Goal: Task Accomplishment & Management: Complete application form

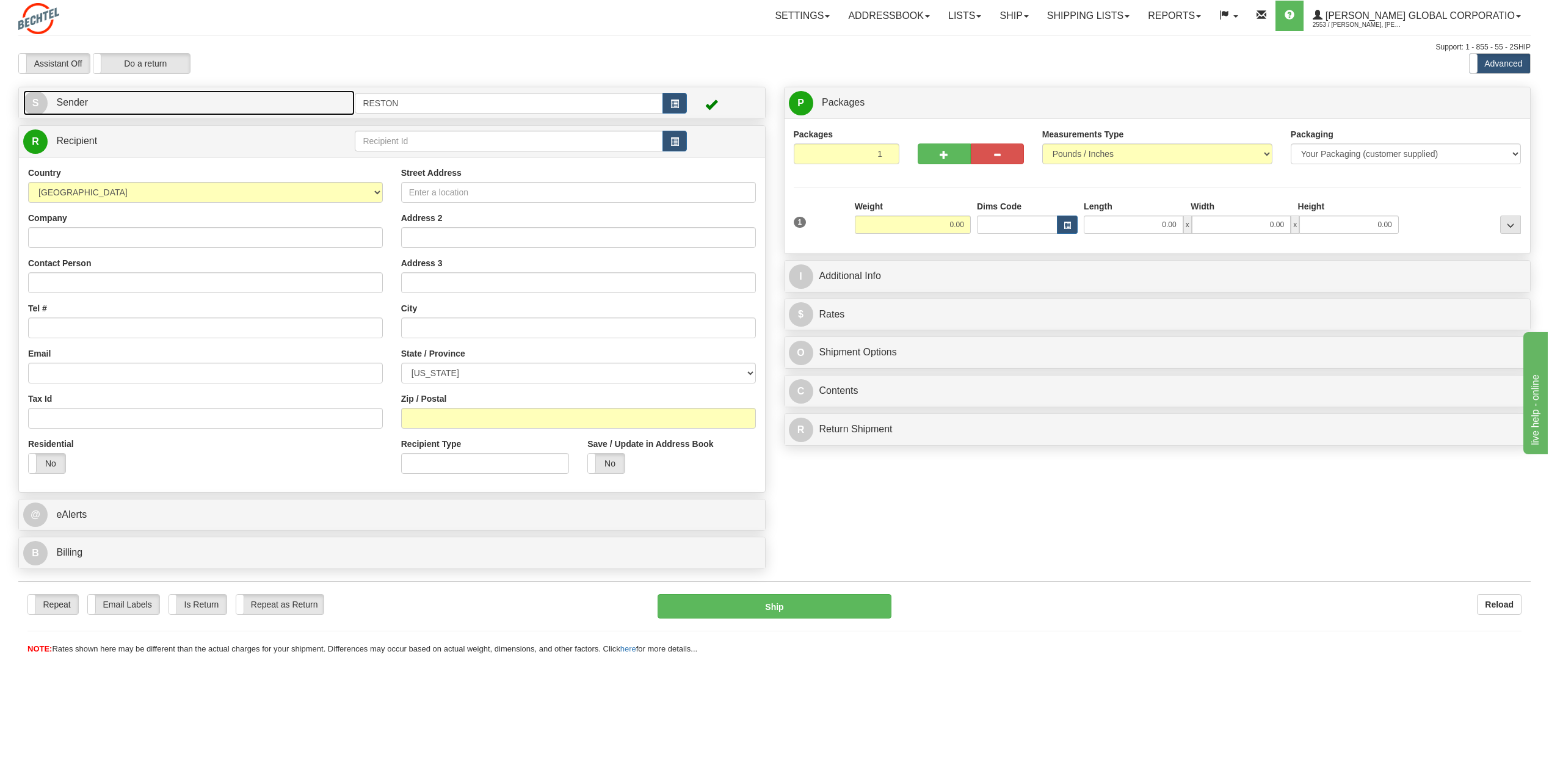
click at [173, 103] on link "S Sender" at bounding box center [189, 103] width 331 height 25
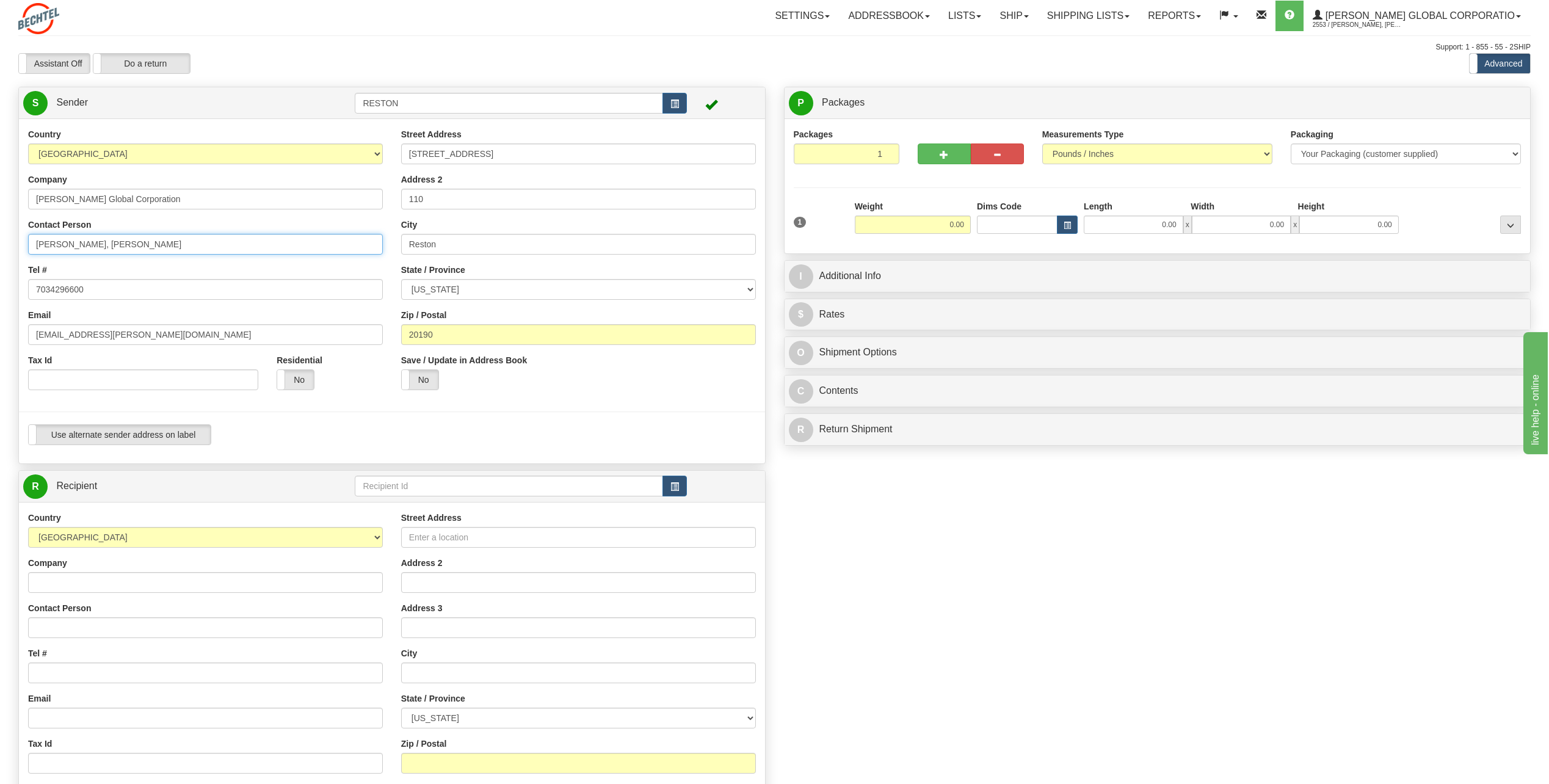
drag, startPoint x: 169, startPoint y: 245, endPoint x: 96, endPoint y: 274, distance: 78.5
click at [96, 274] on div "Country [GEOGRAPHIC_DATA] [GEOGRAPHIC_DATA] [GEOGRAPHIC_DATA] [GEOGRAPHIC_DATA]…" at bounding box center [205, 264] width 373 height 271
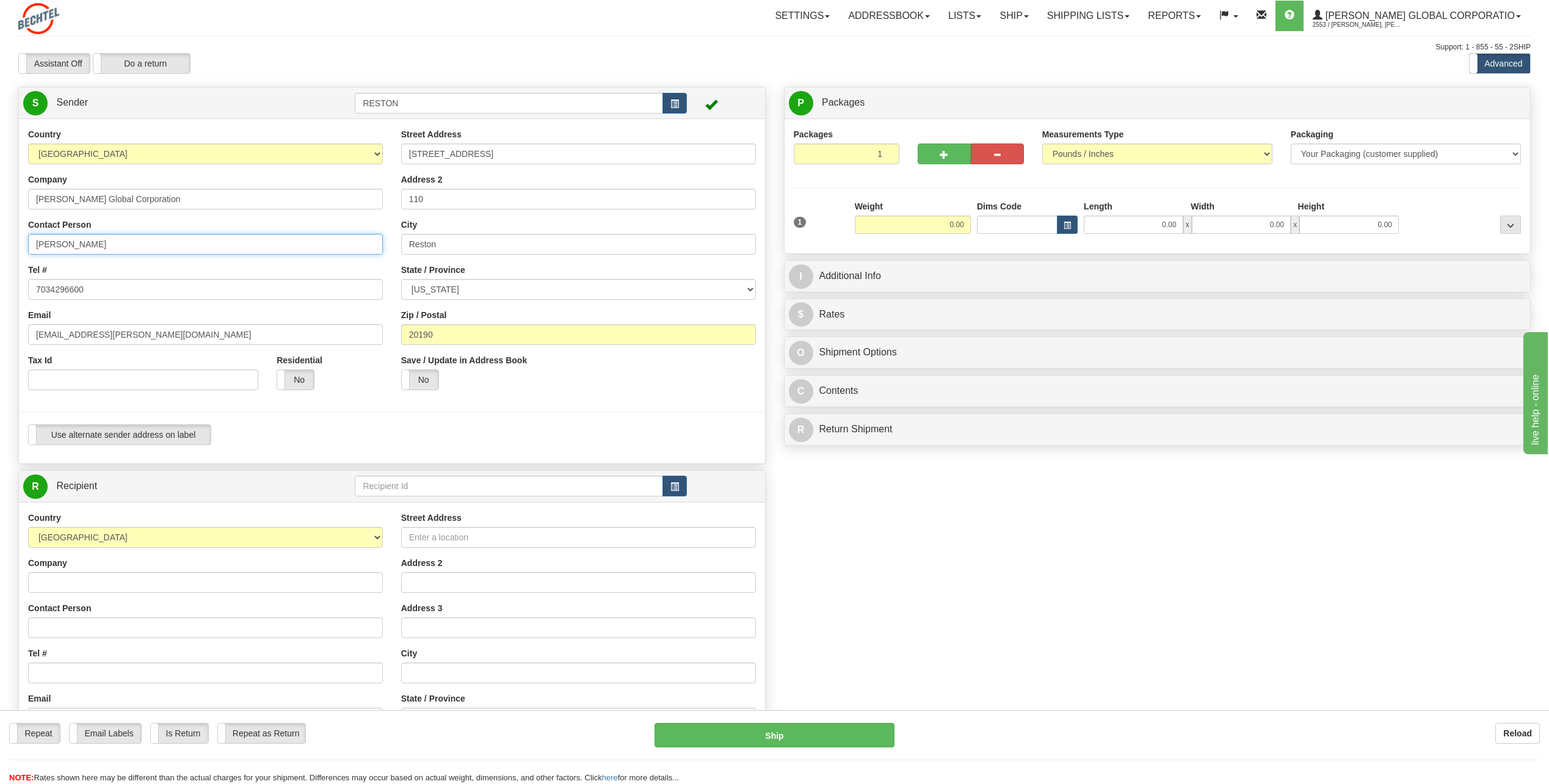
type input "[PERSON_NAME]"
click at [164, 492] on link "R Recipient" at bounding box center [170, 486] width 295 height 25
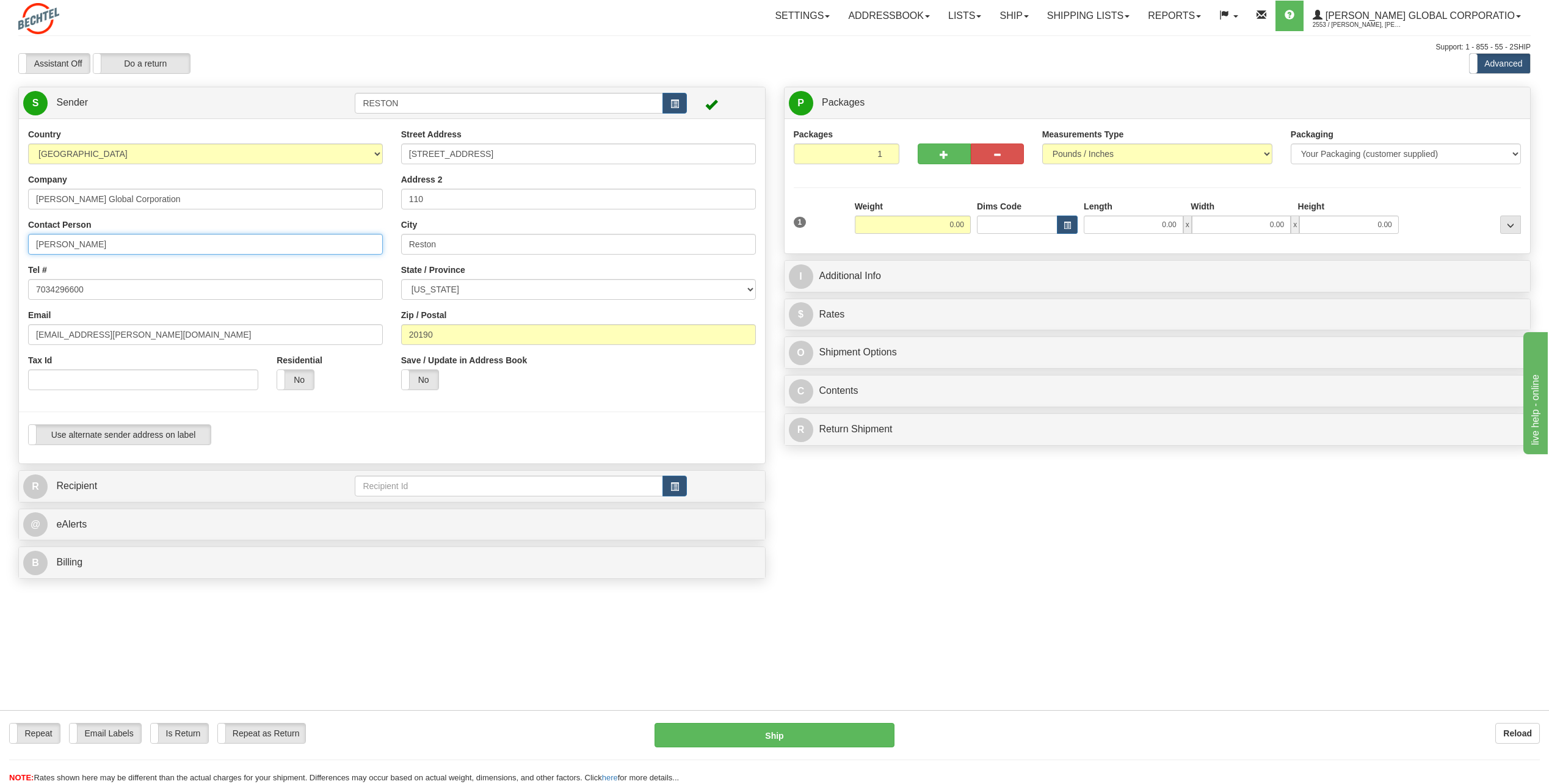
drag, startPoint x: 145, startPoint y: 245, endPoint x: 11, endPoint y: 271, distance: 136.5
click at [19, 271] on div "Country [GEOGRAPHIC_DATA] [GEOGRAPHIC_DATA] [GEOGRAPHIC_DATA] [GEOGRAPHIC_DATA]…" at bounding box center [392, 291] width 746 height 326
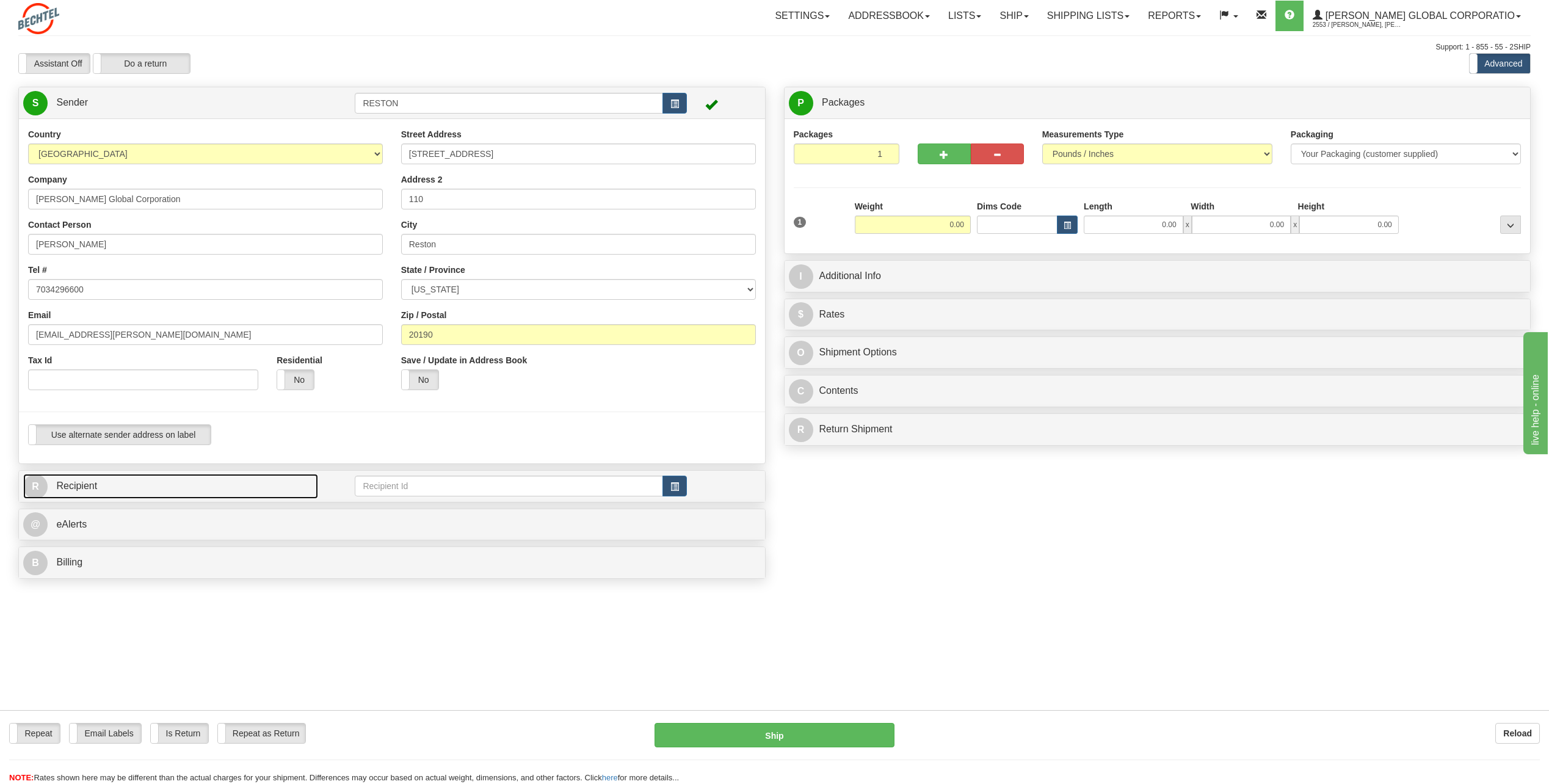
click at [152, 491] on link "R Recipient" at bounding box center [170, 486] width 295 height 25
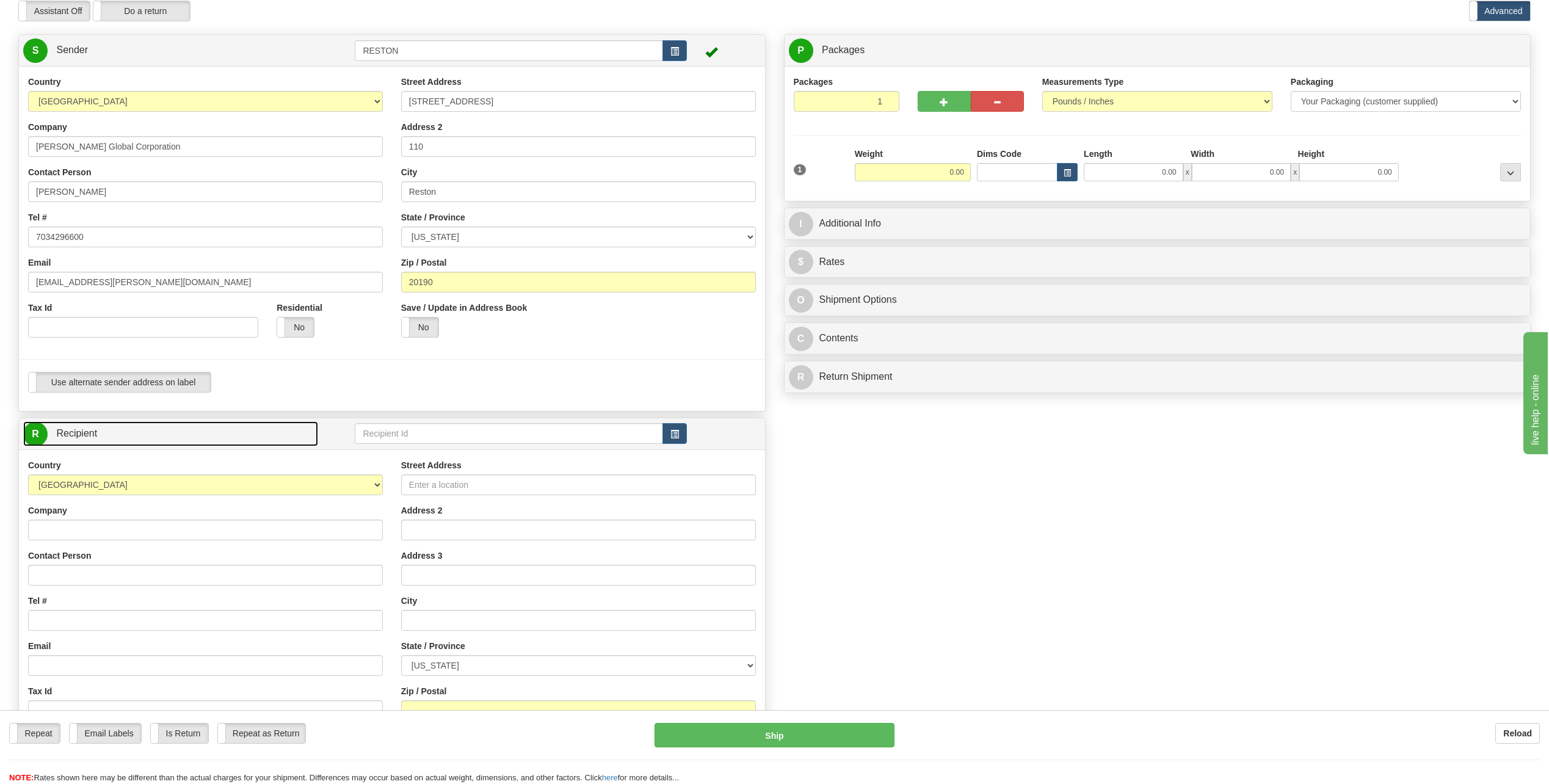
scroll to position [183, 0]
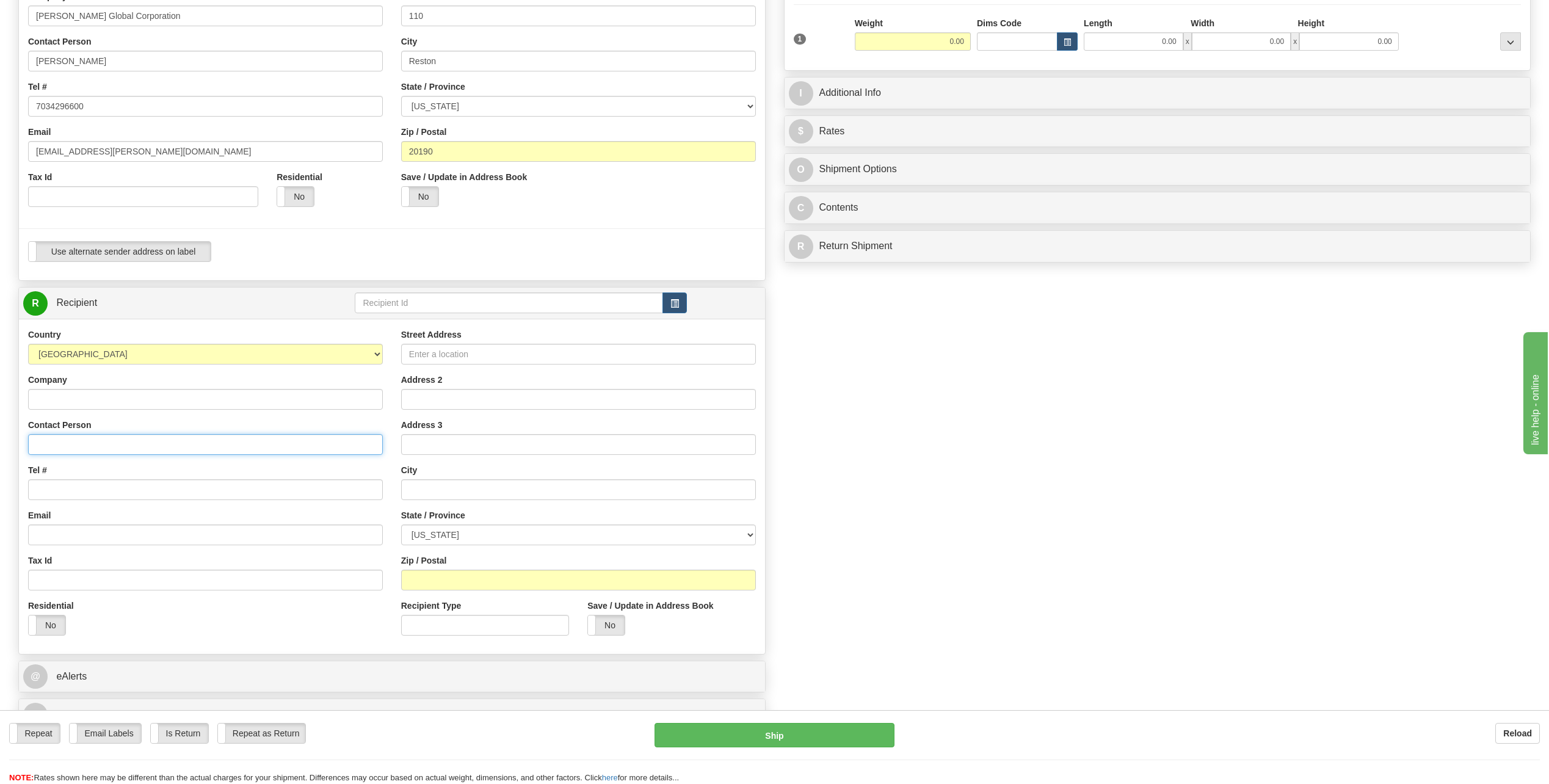
click at [228, 451] on input "Contact Person" at bounding box center [205, 444] width 355 height 21
type input "B"
type input "[PERSON_NAME]"
drag, startPoint x: 93, startPoint y: 115, endPoint x: 0, endPoint y: 84, distance: 98.0
click at [0, 84] on html "Training Course Close Toggle navigation Settings Shipping Preferences New Sende…" at bounding box center [774, 209] width 1549 height 784
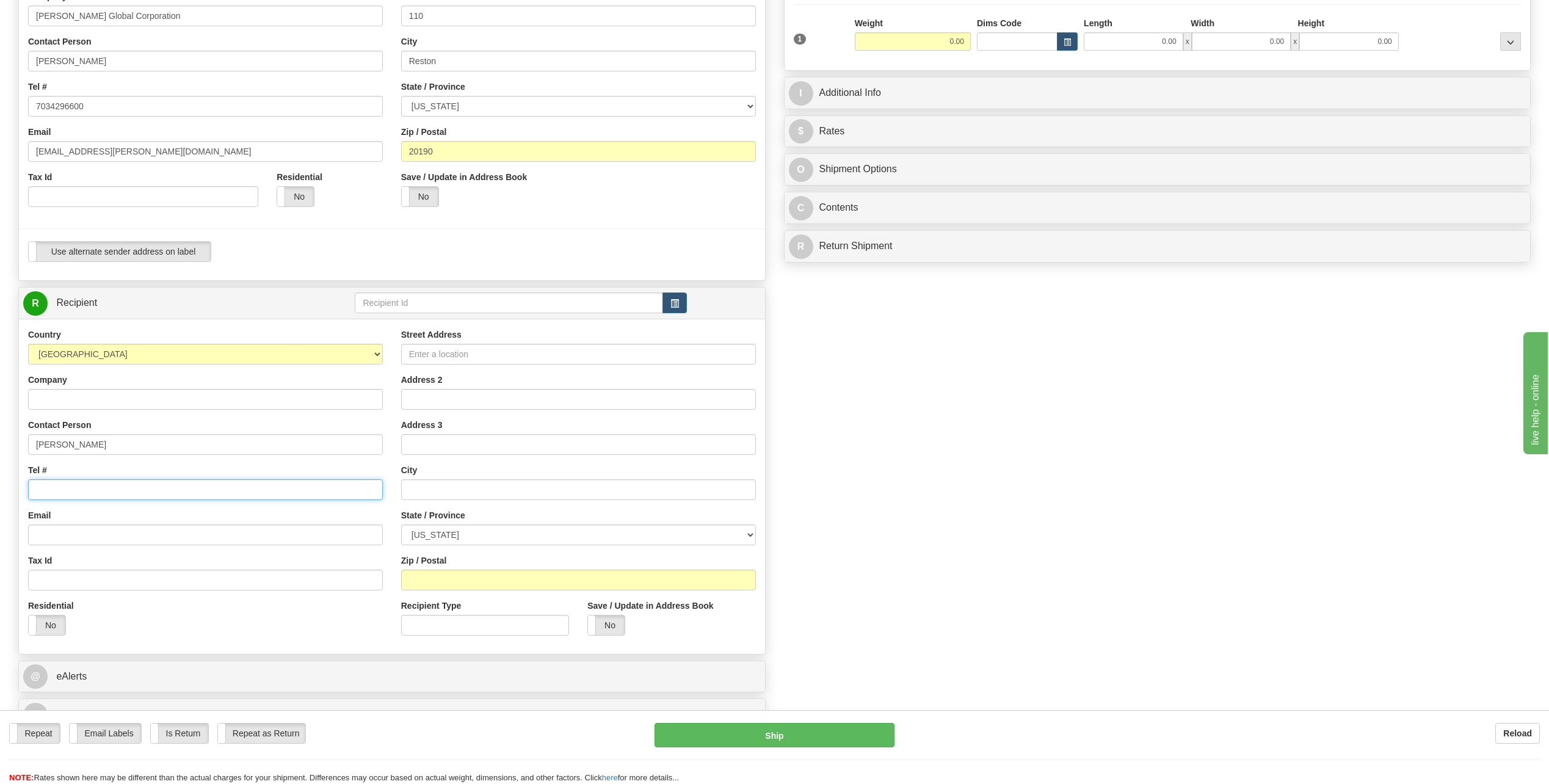
click at [174, 485] on input "Tel #" at bounding box center [205, 489] width 355 height 21
paste input "7034296600"
type input "7034296600"
click at [191, 541] on input "Email" at bounding box center [205, 535] width 355 height 21
paste input "DCOOK8"
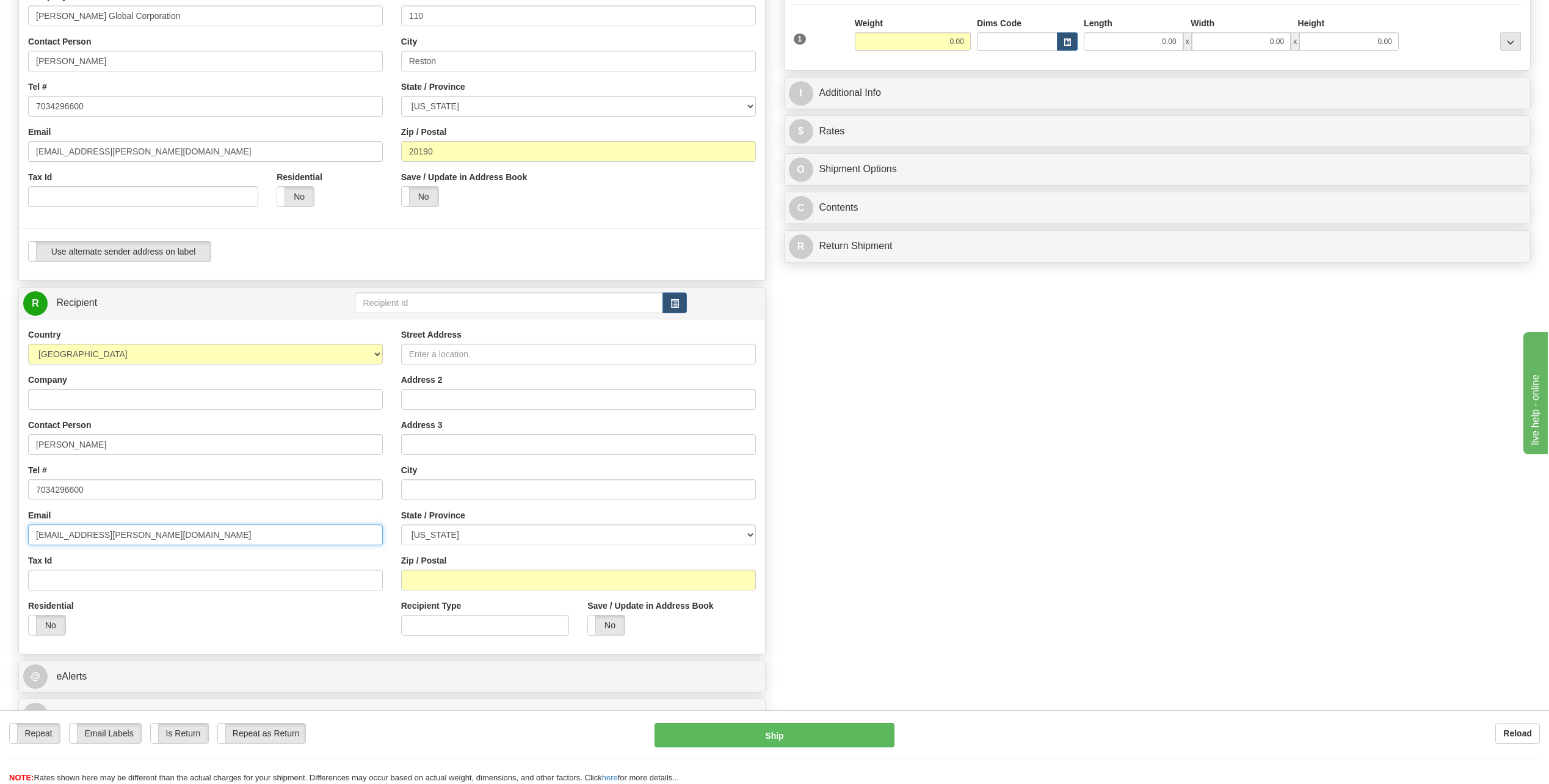
type input "[EMAIL_ADDRESS][PERSON_NAME][DOMAIN_NAME]"
click at [466, 356] on input "Street Address" at bounding box center [579, 354] width 355 height 21
click at [534, 353] on input "[STREET_ADDRESS][PERSON_NAME]" at bounding box center [579, 354] width 355 height 21
type input "[STREET_ADDRESS][PERSON_NAME]"
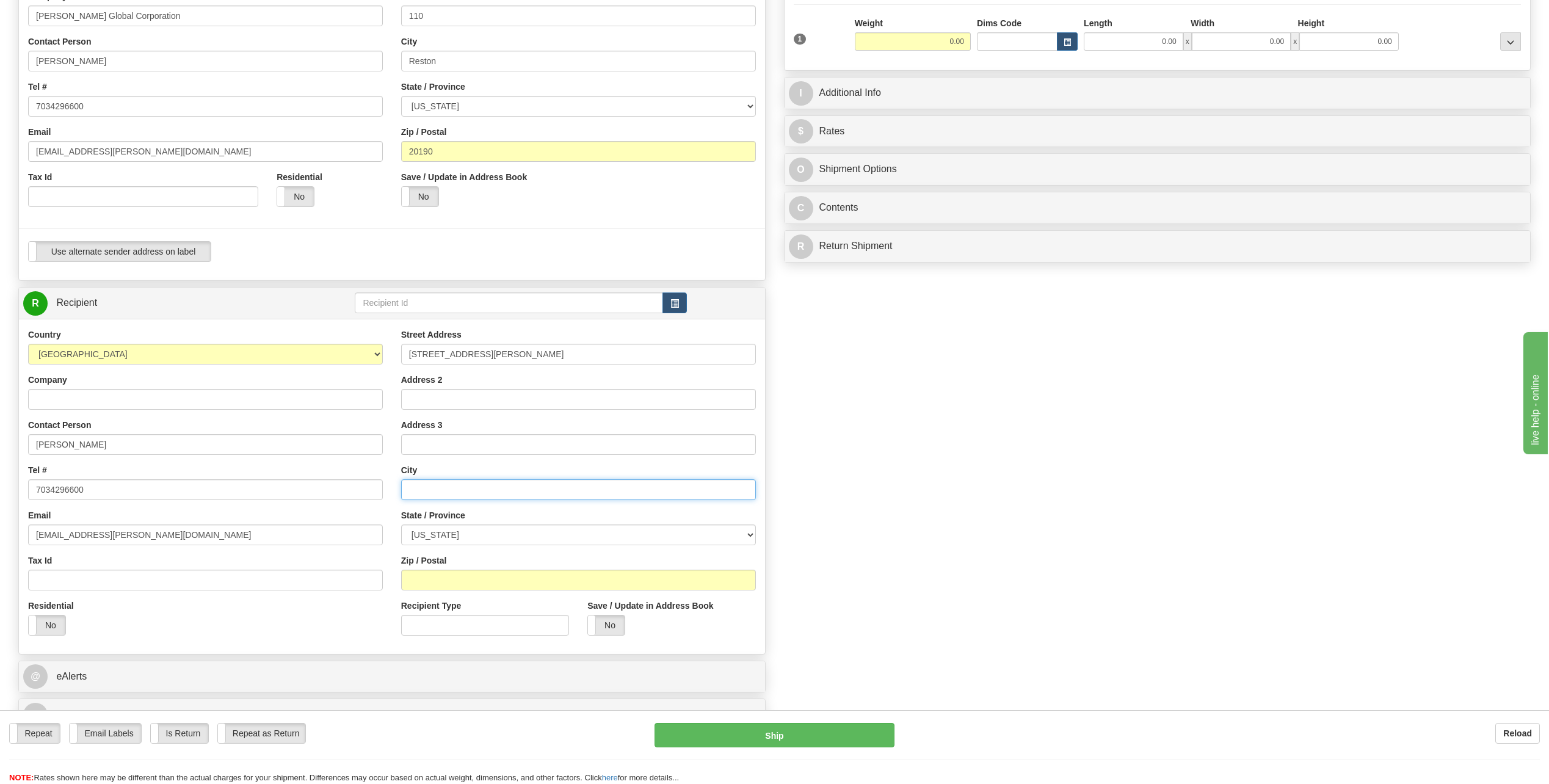
click at [496, 483] on input "text" at bounding box center [579, 489] width 355 height 21
paste input "Brandywine"
type input "Brandywine"
click at [566, 354] on input "[STREET_ADDRESS][PERSON_NAME]" at bounding box center [579, 354] width 355 height 21
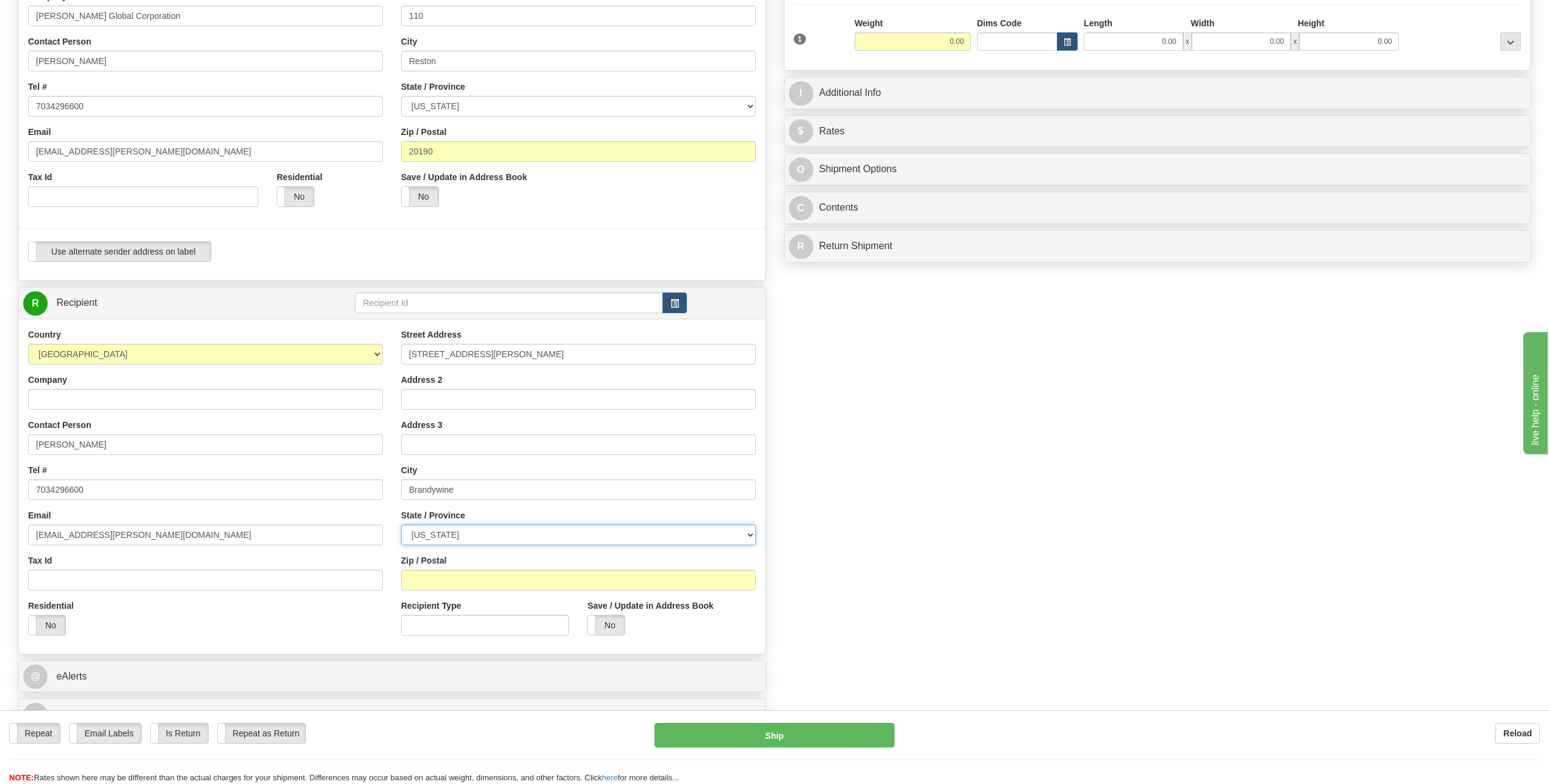
click at [555, 528] on select "[US_STATE] [US_STATE] [US_STATE] [US_STATE] Armed Forces America Armed Forces E…" at bounding box center [579, 535] width 355 height 21
select select "MD"
click at [401, 525] on select "[US_STATE] [US_STATE] [US_STATE] [US_STATE] Armed Forces America Armed Forces E…" at bounding box center [579, 535] width 355 height 21
drag, startPoint x: 612, startPoint y: 359, endPoint x: 574, endPoint y: 354, distance: 38.3
click at [574, 354] on input "[STREET_ADDRESS][PERSON_NAME]" at bounding box center [579, 354] width 355 height 21
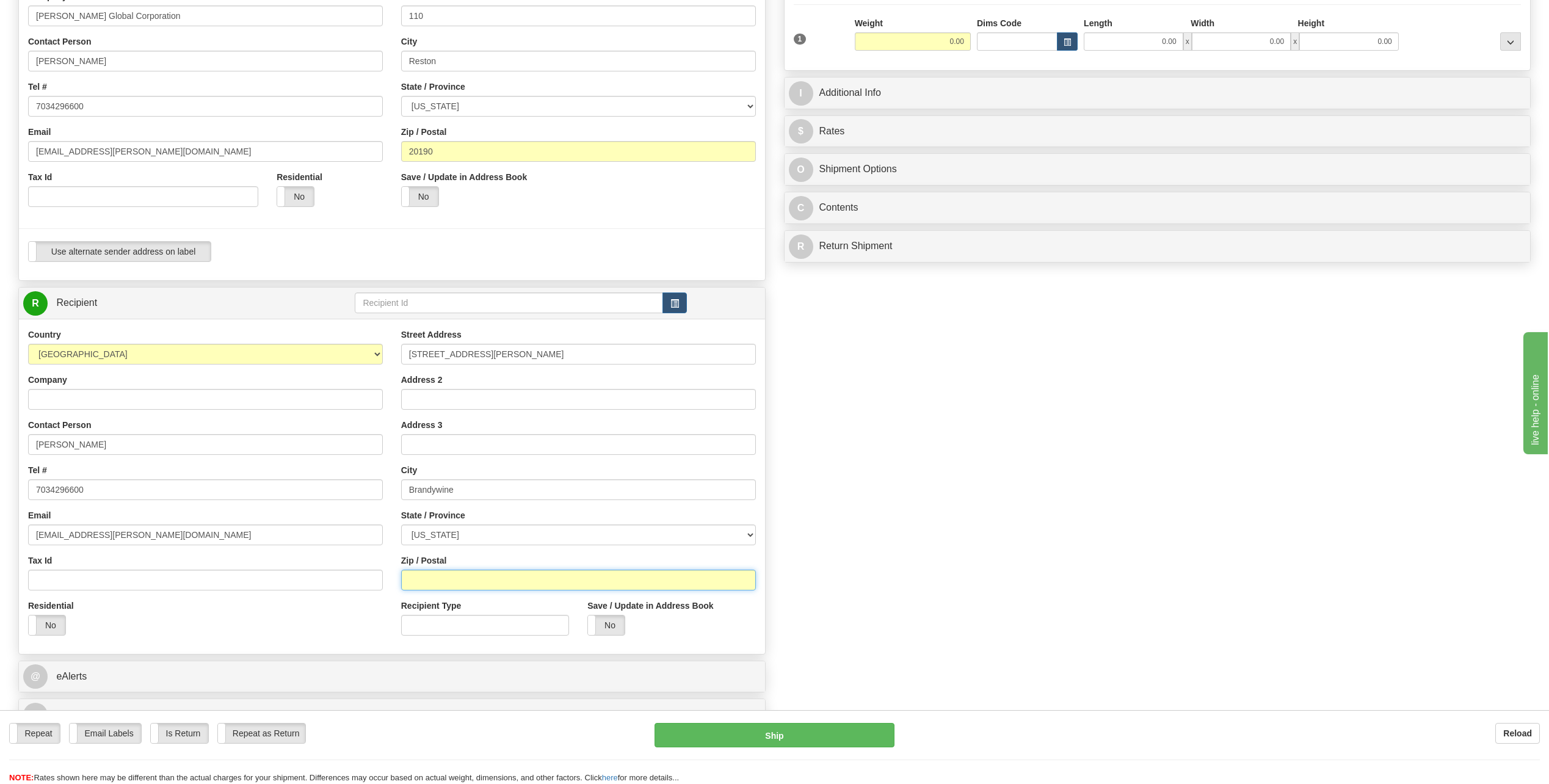
click at [498, 587] on input "Zip / Postal" at bounding box center [579, 580] width 355 height 21
paste input "20613"
type input "20613"
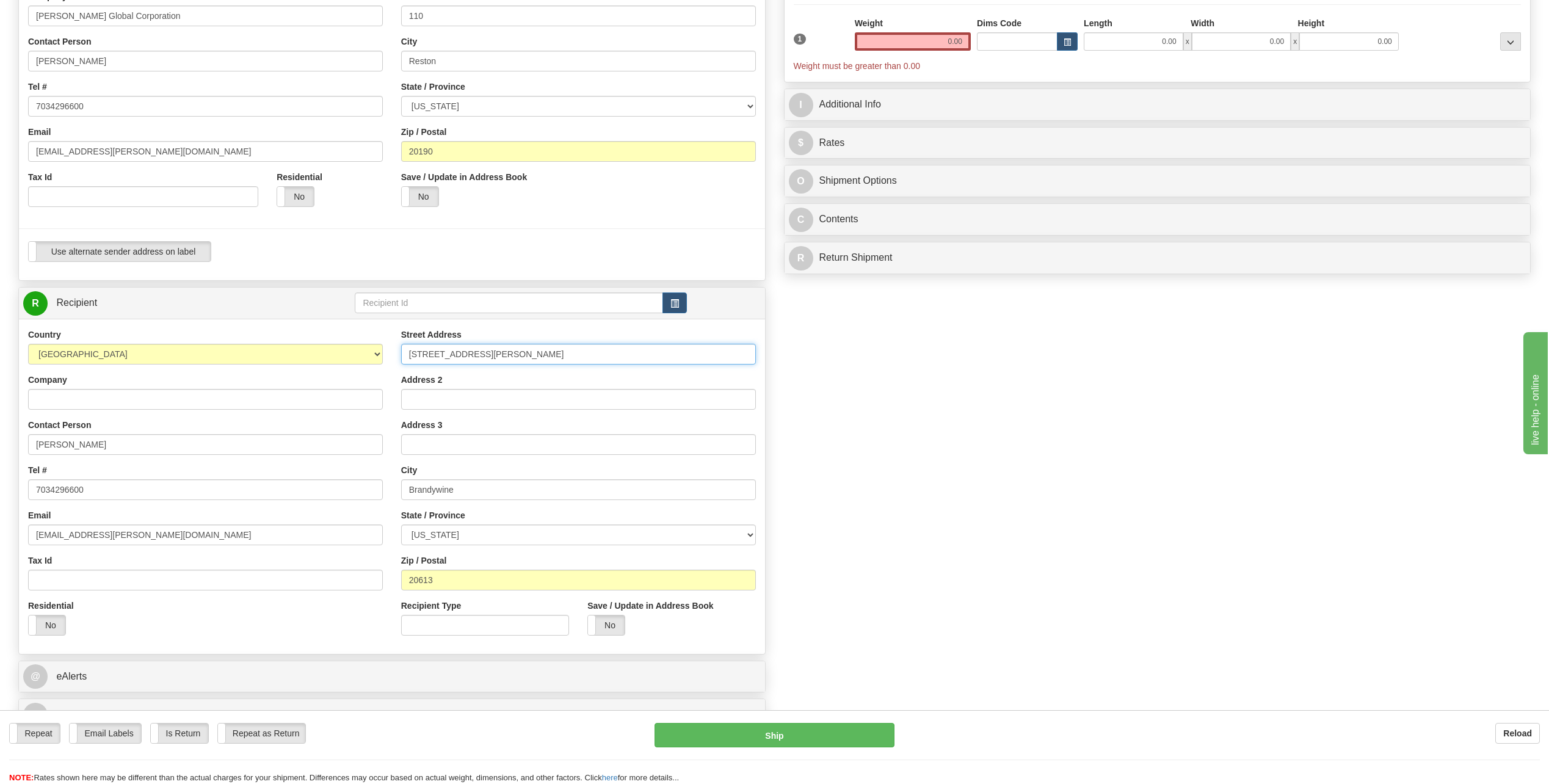
drag, startPoint x: 627, startPoint y: 355, endPoint x: 508, endPoint y: 358, distance: 119.0
click at [508, 358] on input "[STREET_ADDRESS][PERSON_NAME]" at bounding box center [579, 354] width 355 height 21
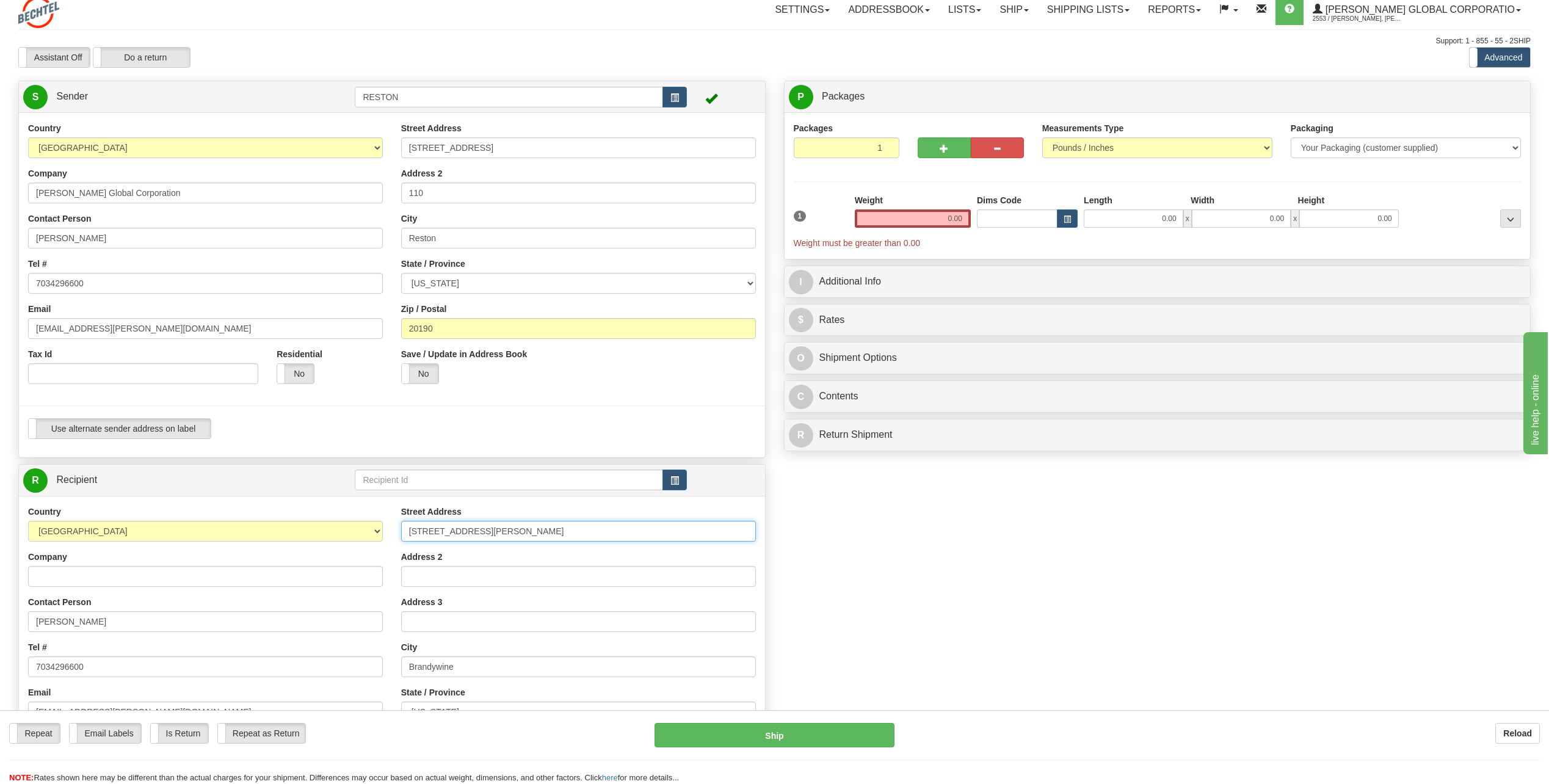
scroll to position [0, 0]
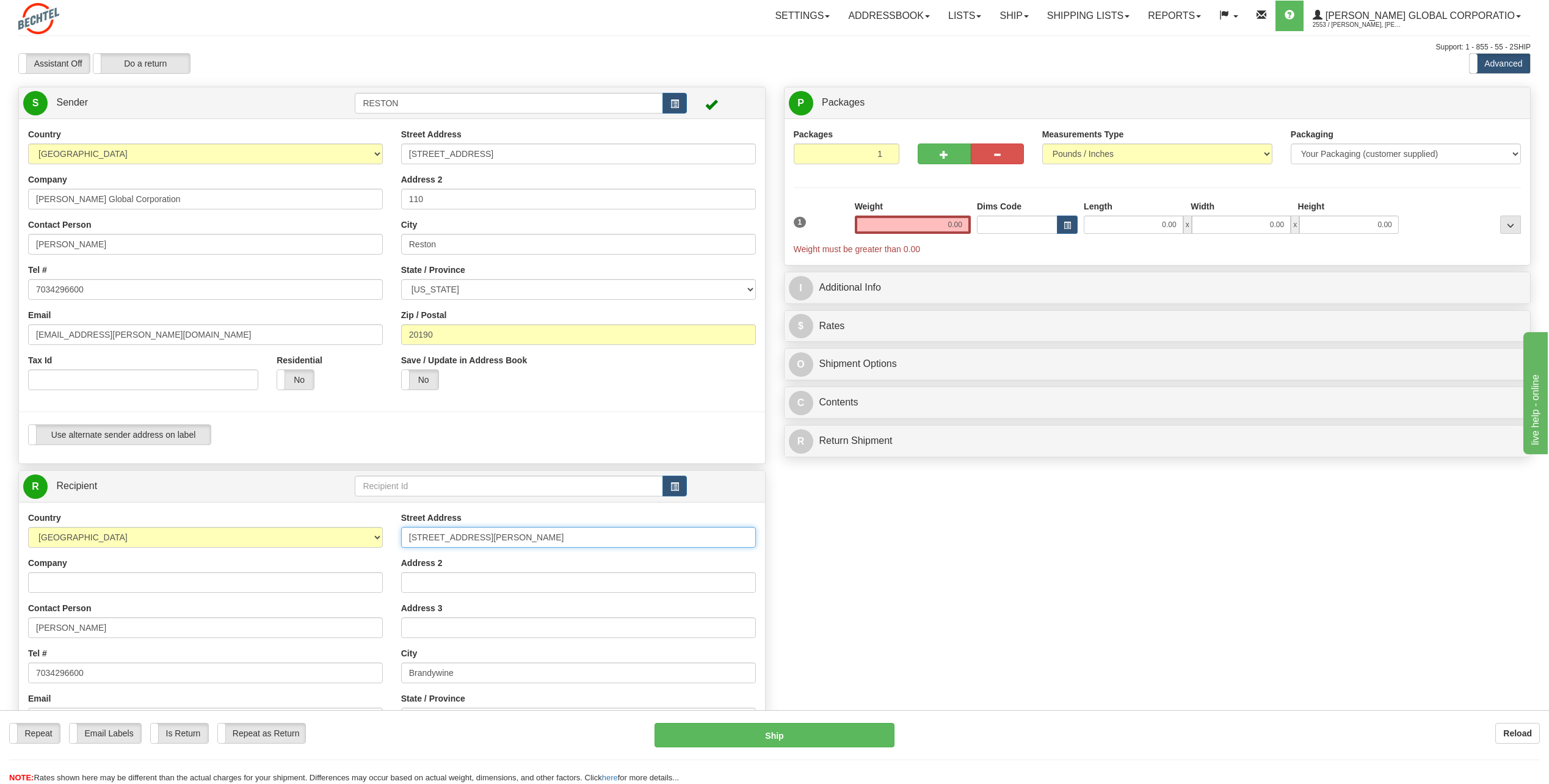
type input "[STREET_ADDRESS][PERSON_NAME]"
click at [941, 226] on input "0.00" at bounding box center [913, 224] width 116 height 18
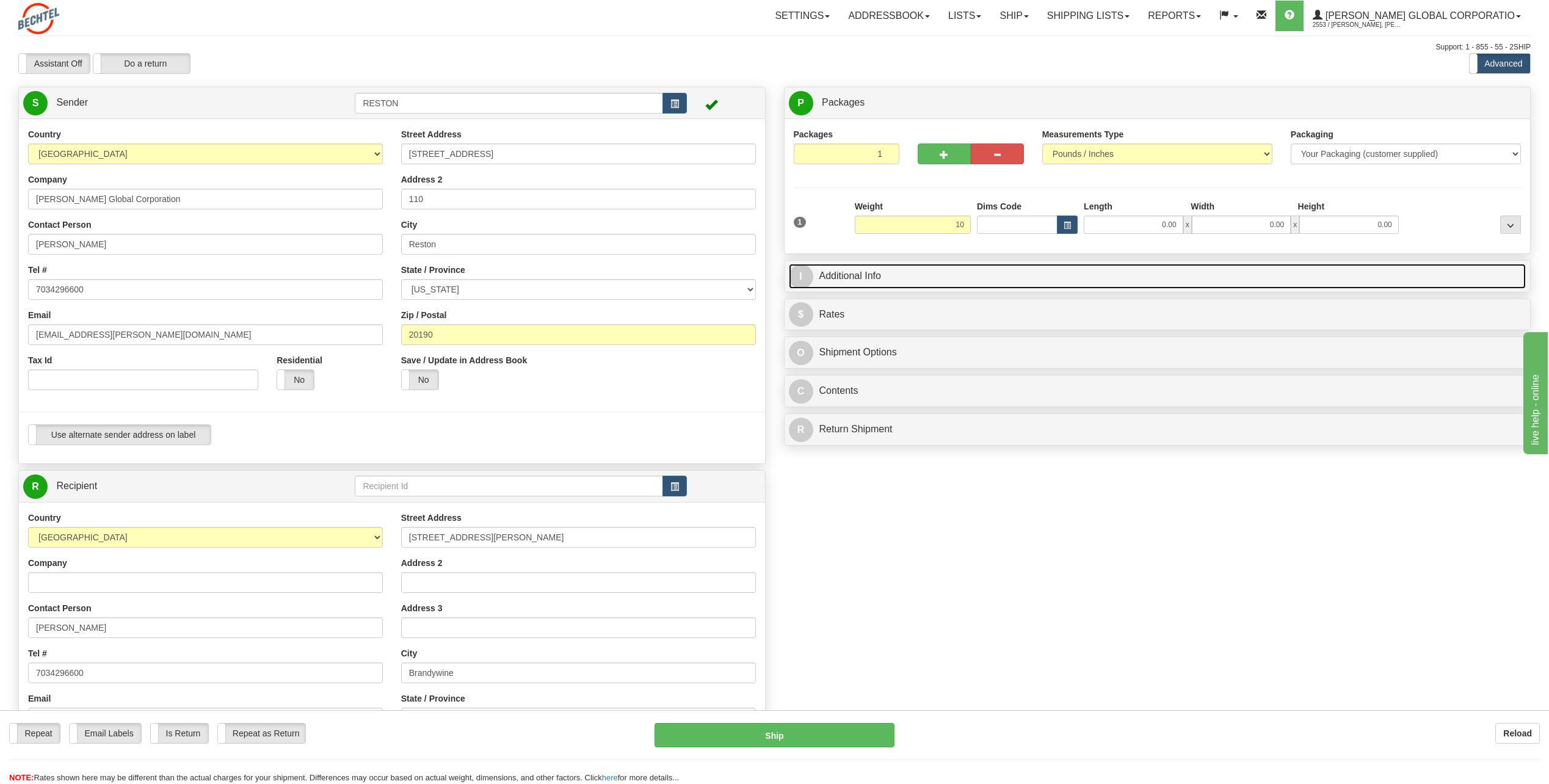
type input "10.00"
click at [1038, 276] on link "I Additional Info" at bounding box center [1158, 276] width 738 height 25
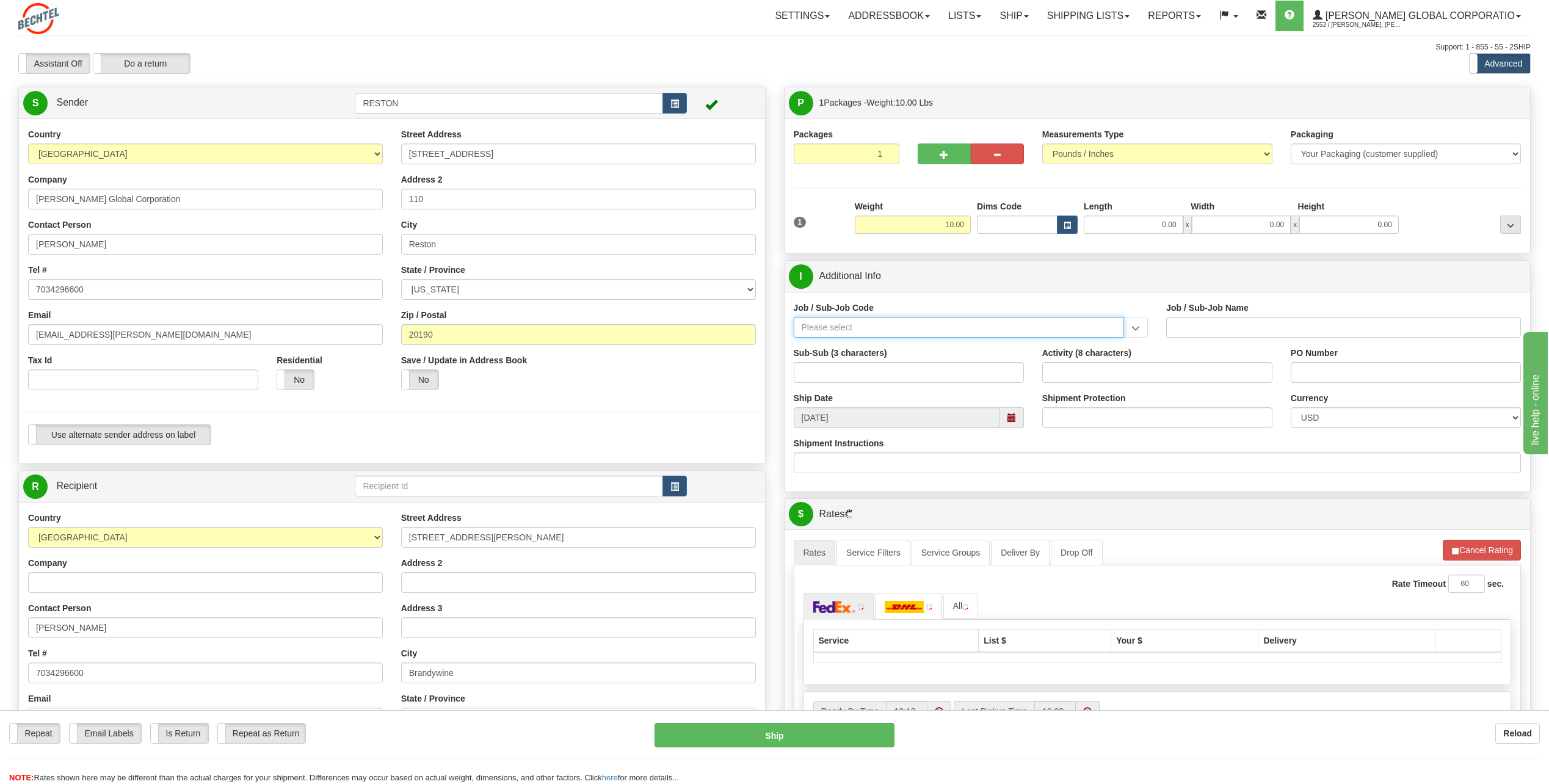
click at [974, 330] on input "Job / Sub-Job Code" at bounding box center [959, 327] width 331 height 21
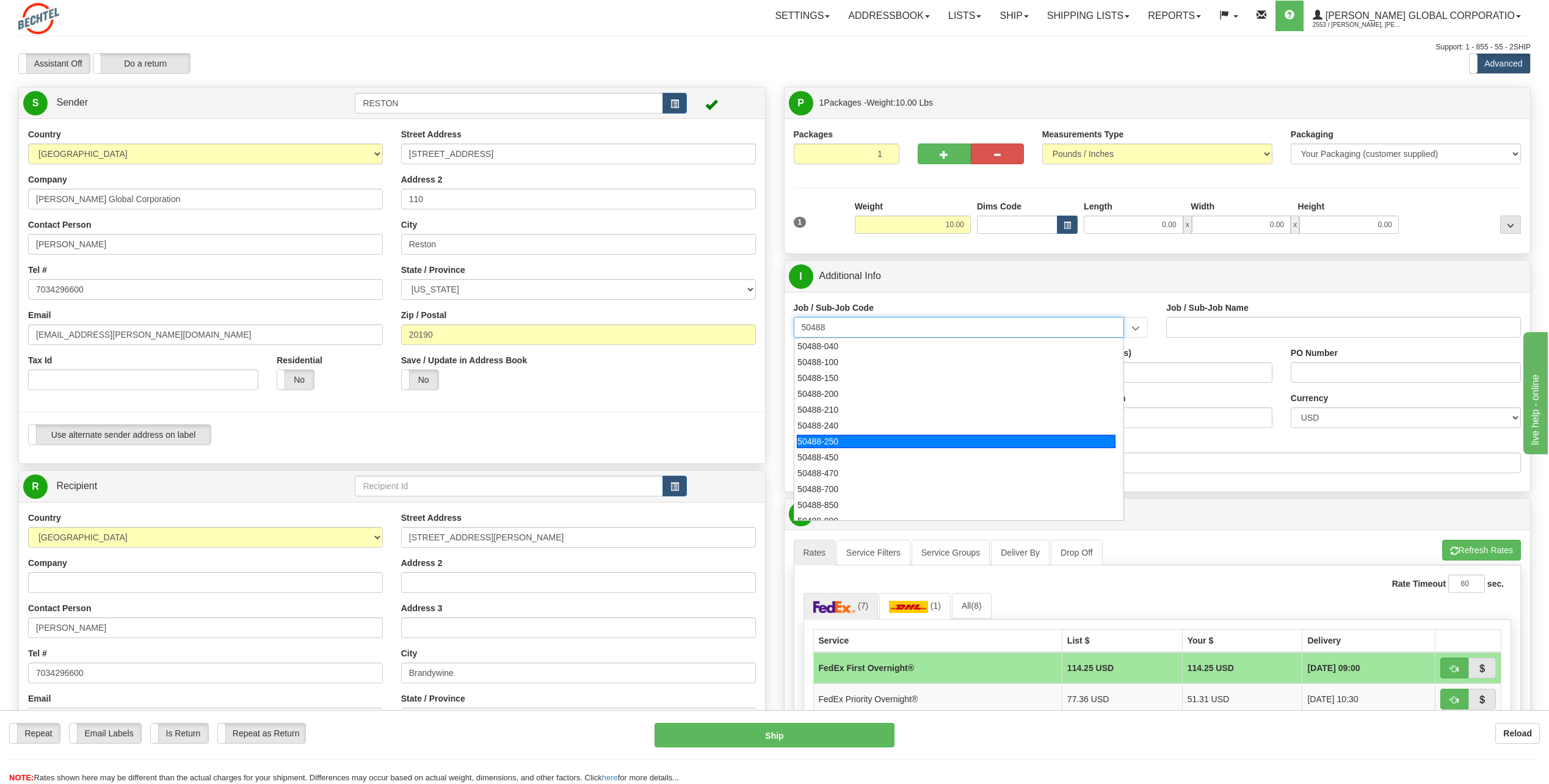
click at [964, 435] on div "50488-250" at bounding box center [956, 441] width 319 height 13
type input "50488-250"
type input "IT-GEN. USER SERVICE - RESTON"
type input "50488-250"
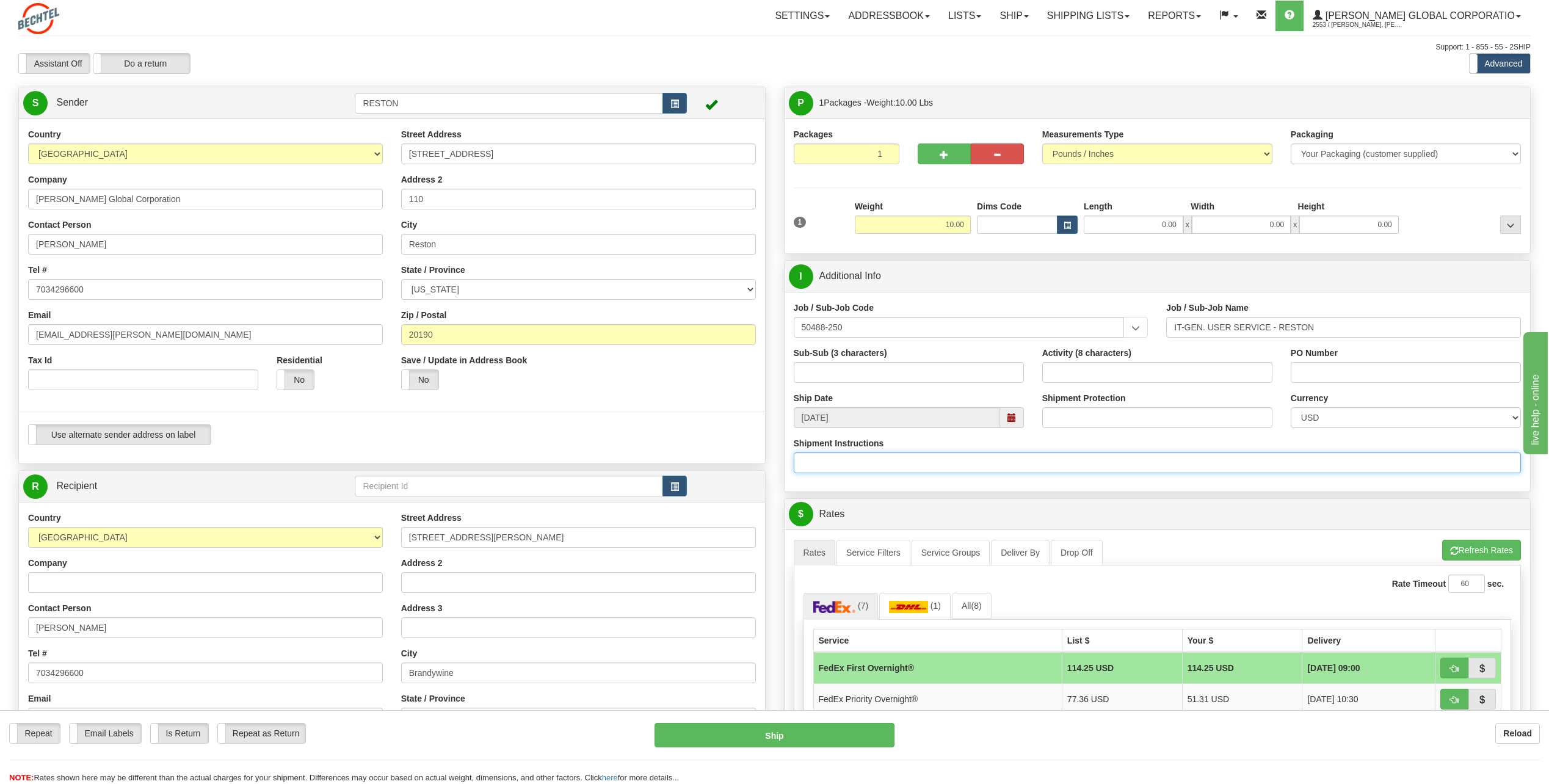
click at [1103, 470] on input "Shipment Instructions" at bounding box center [1157, 463] width 728 height 21
type input "fragile handle with care"
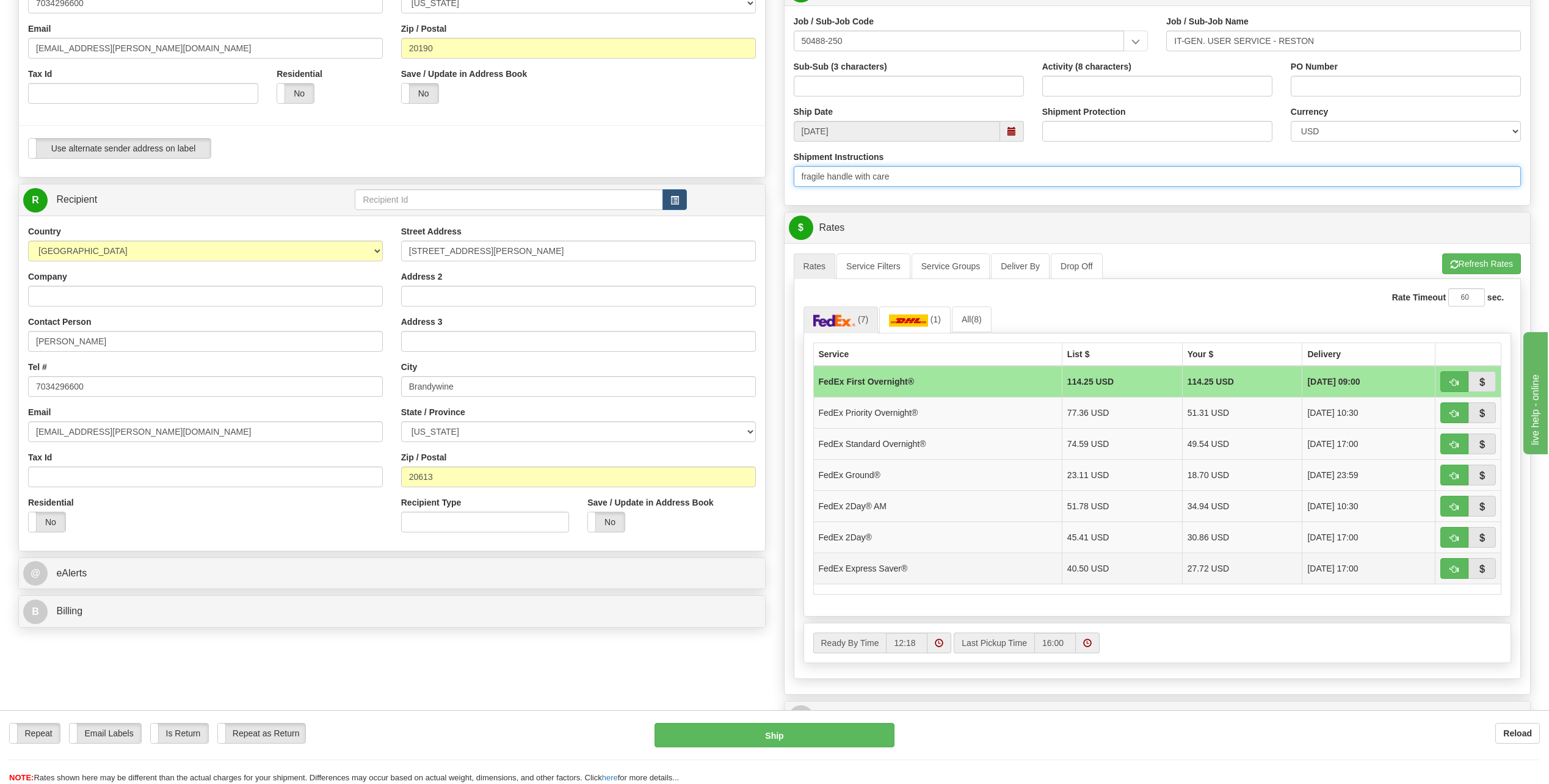
scroll to position [305, 0]
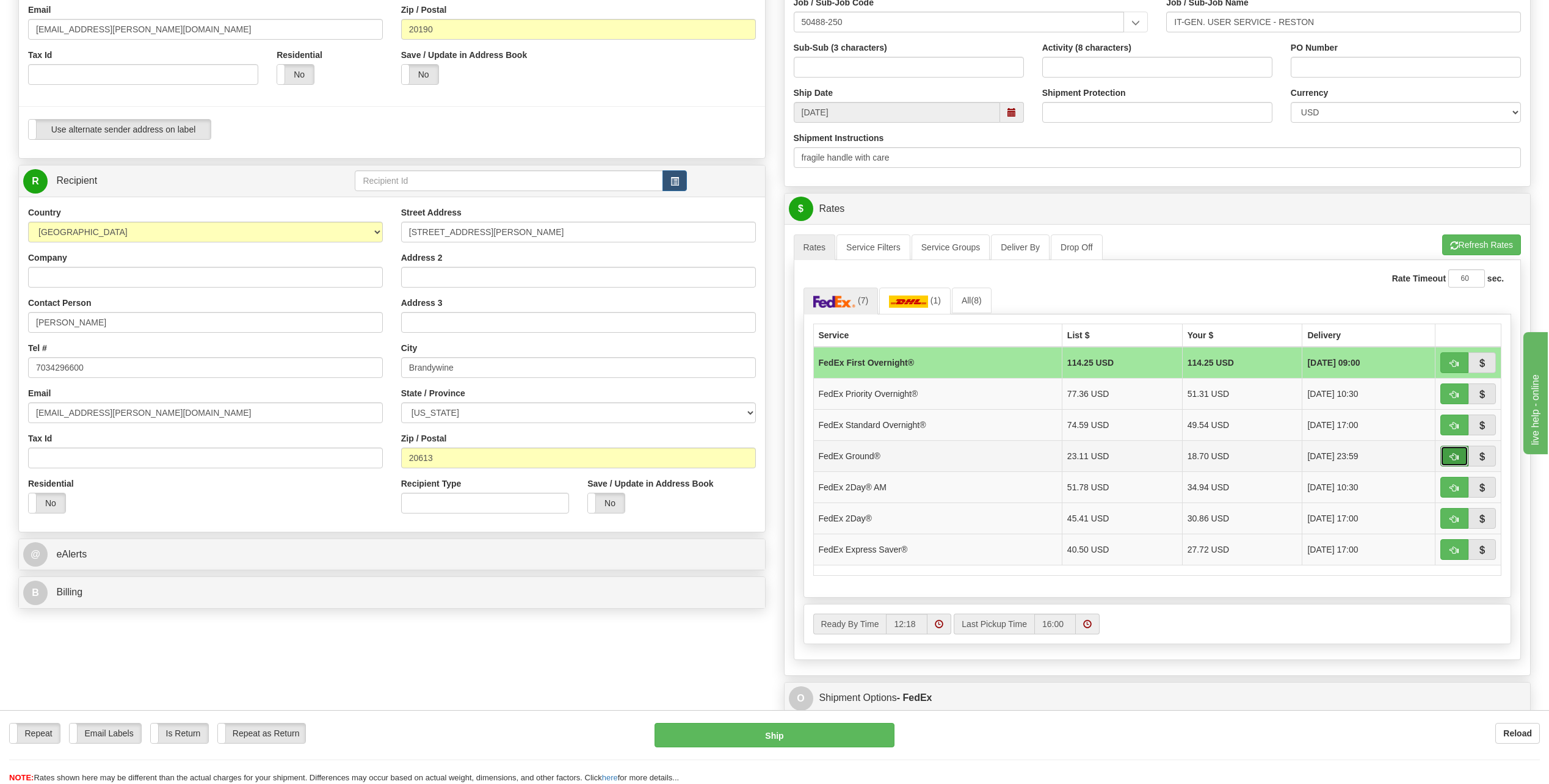
click at [1462, 454] on button "button" at bounding box center [1454, 456] width 28 height 21
type input "92"
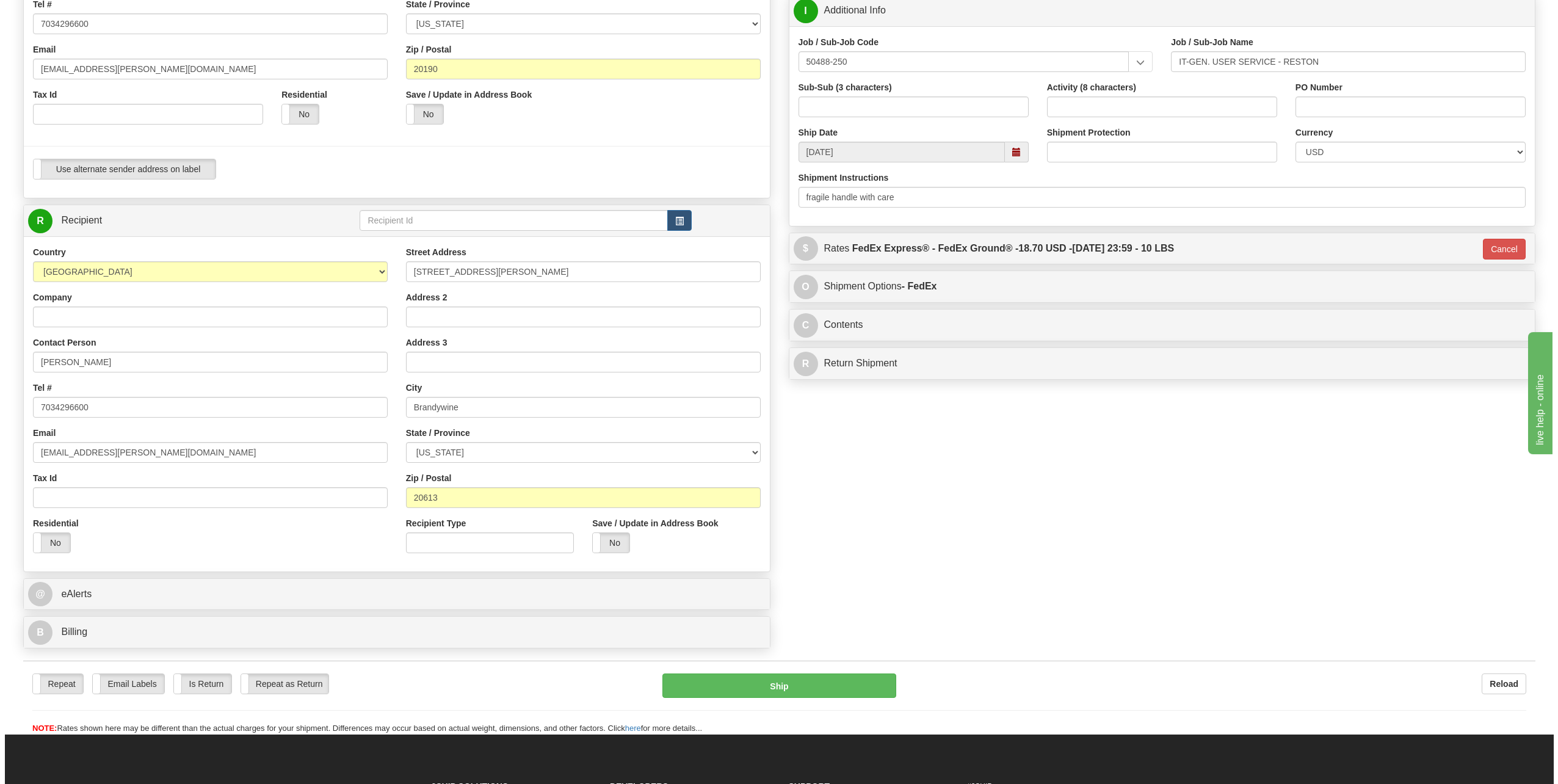
scroll to position [244, 0]
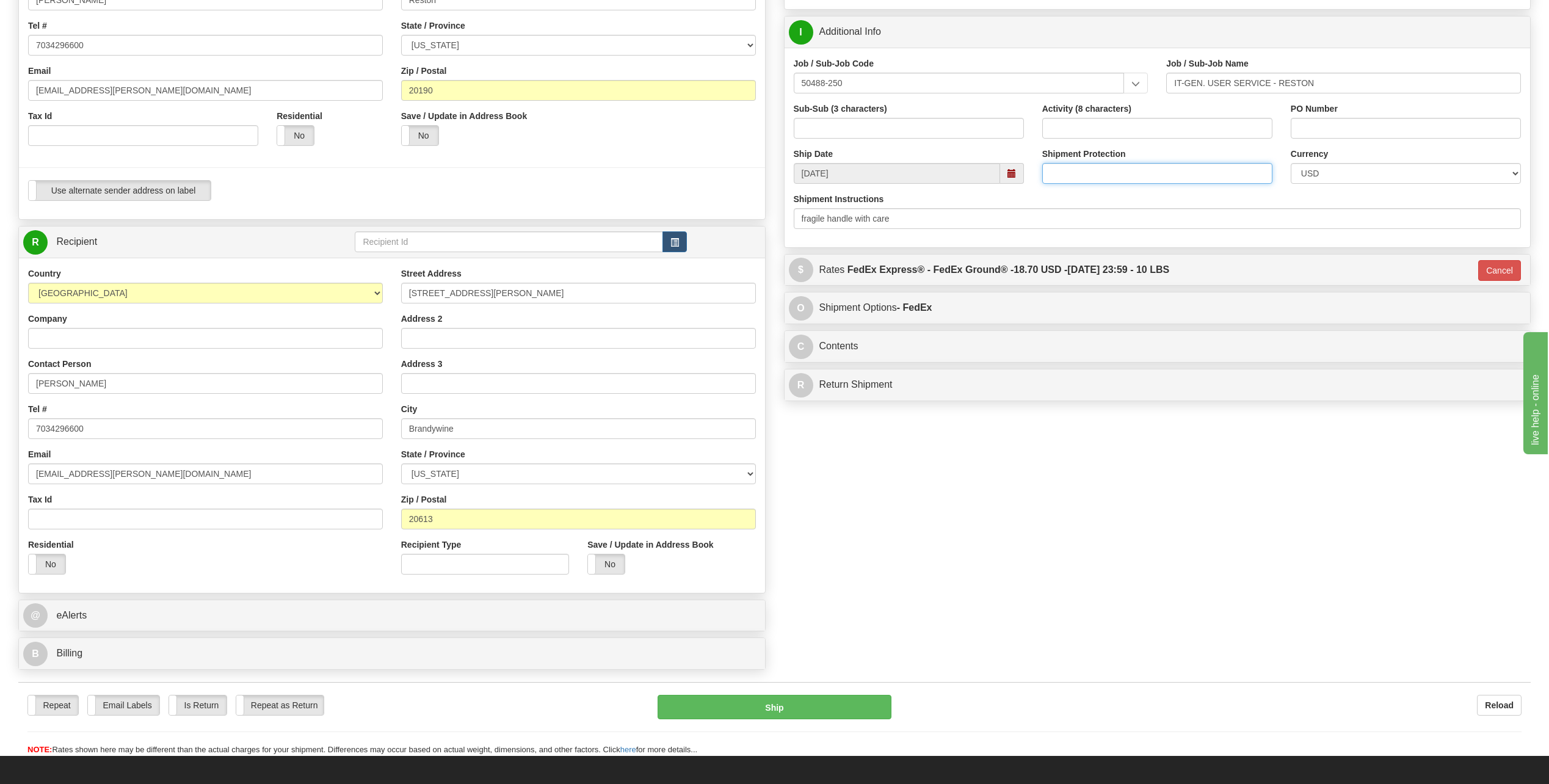
click at [1077, 174] on input "Shipment Protection" at bounding box center [1157, 173] width 230 height 21
type input "1400"
click at [854, 699] on button "Ship" at bounding box center [774, 707] width 234 height 25
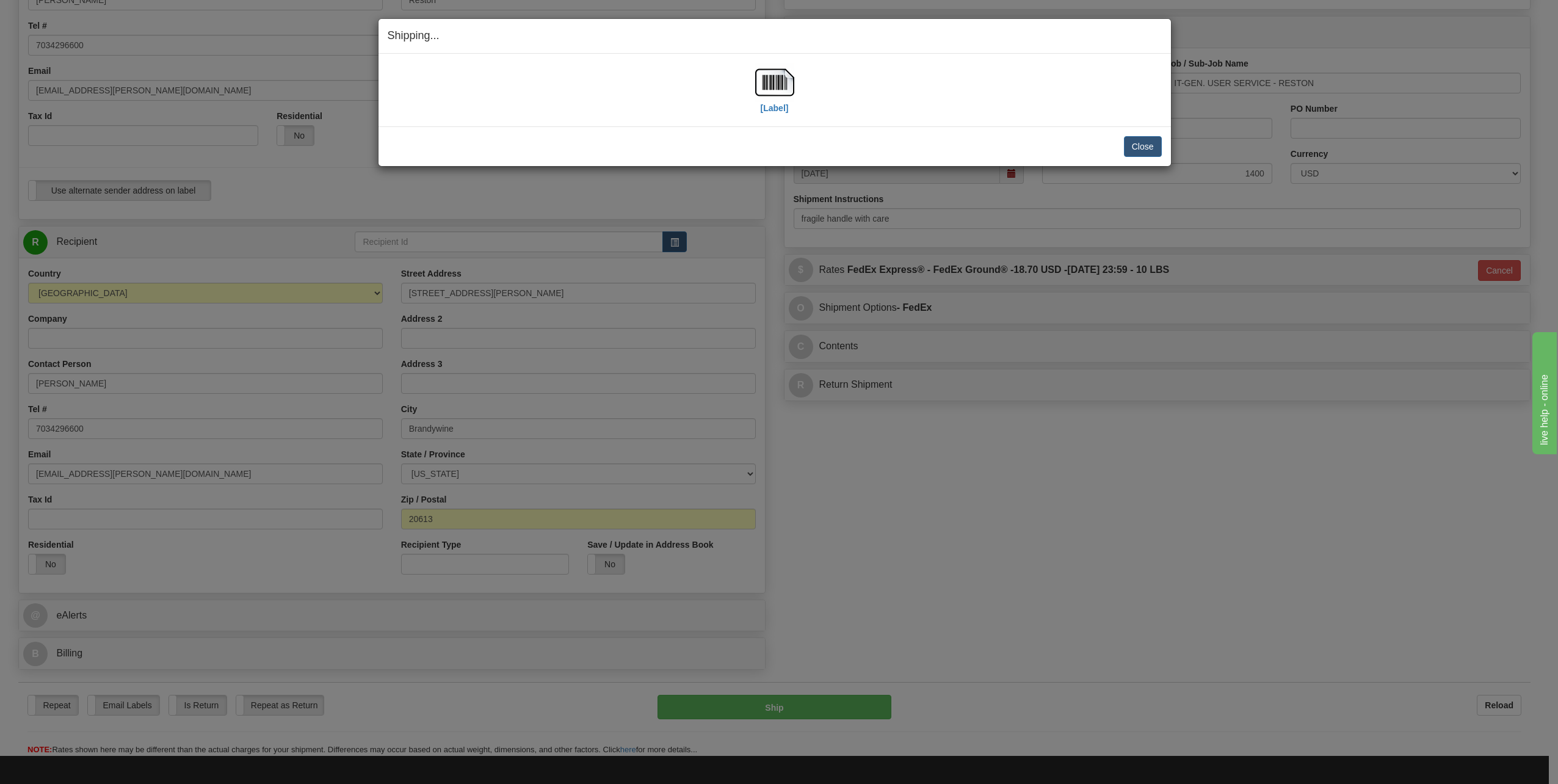
click at [779, 114] on div "[Label]" at bounding box center [775, 90] width 39 height 55
click at [782, 110] on label "[Label]" at bounding box center [775, 108] width 28 height 12
